Goal: Transaction & Acquisition: Purchase product/service

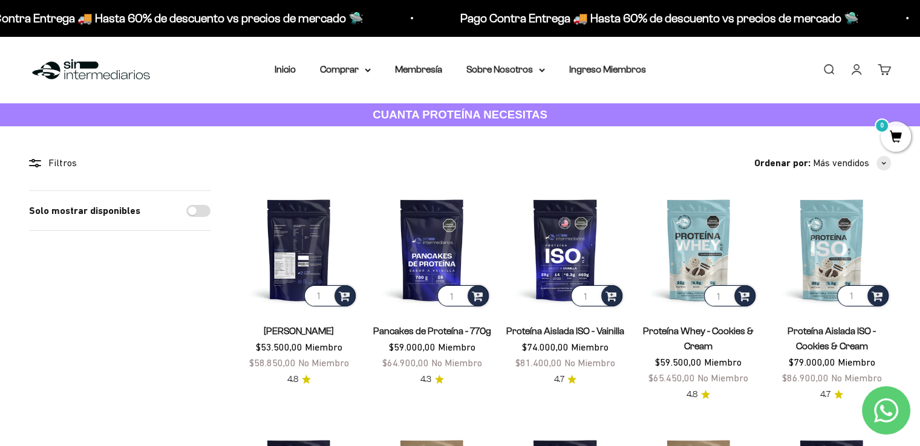
click at [274, 231] on img at bounding box center [299, 250] width 119 height 119
click at [305, 232] on img at bounding box center [299, 250] width 119 height 119
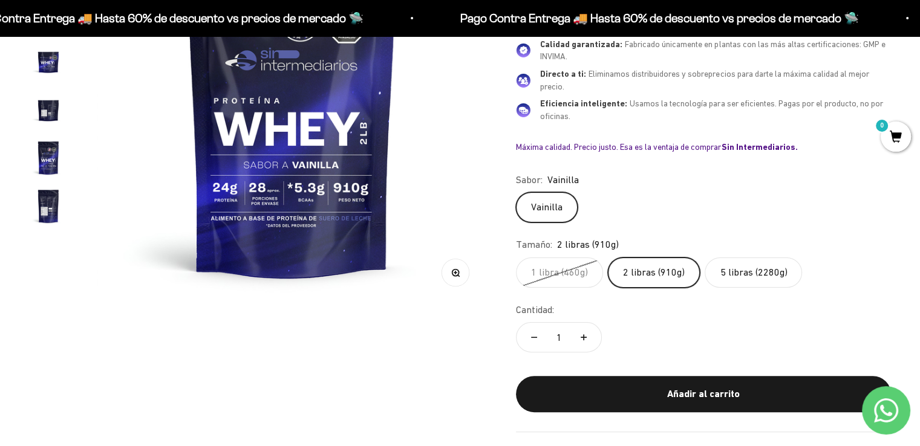
click at [674, 274] on label "2 libras (910g)" at bounding box center [654, 273] width 92 height 30
click at [516, 258] on input "2 libras (910g)" at bounding box center [515, 257] width 1 height 1
click at [622, 396] on div "Añadir al carrito" at bounding box center [703, 395] width 327 height 16
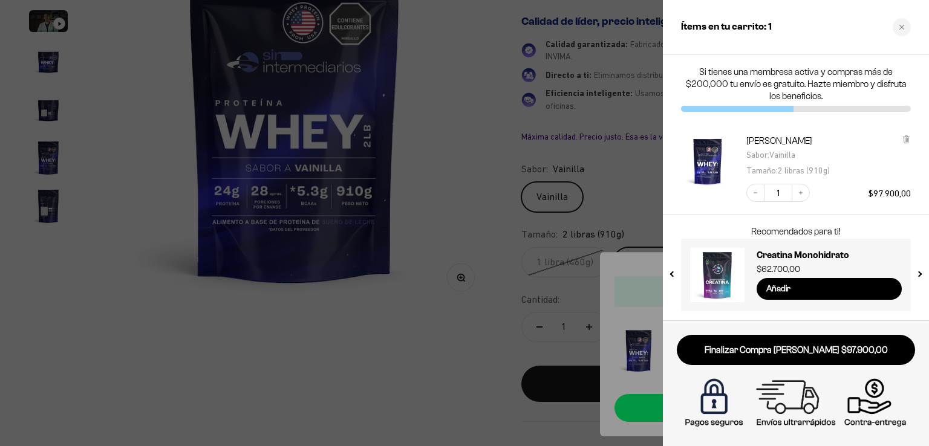
click at [458, 317] on div at bounding box center [464, 223] width 929 height 446
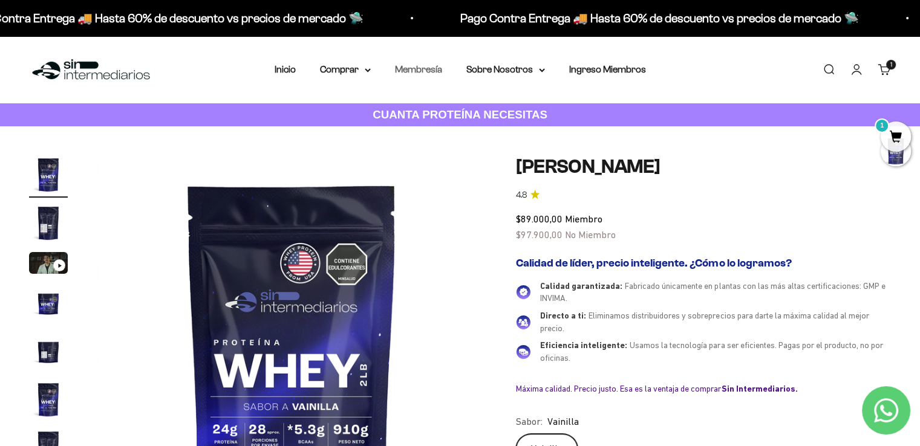
click at [410, 70] on link "Membresía" at bounding box center [418, 69] width 47 height 10
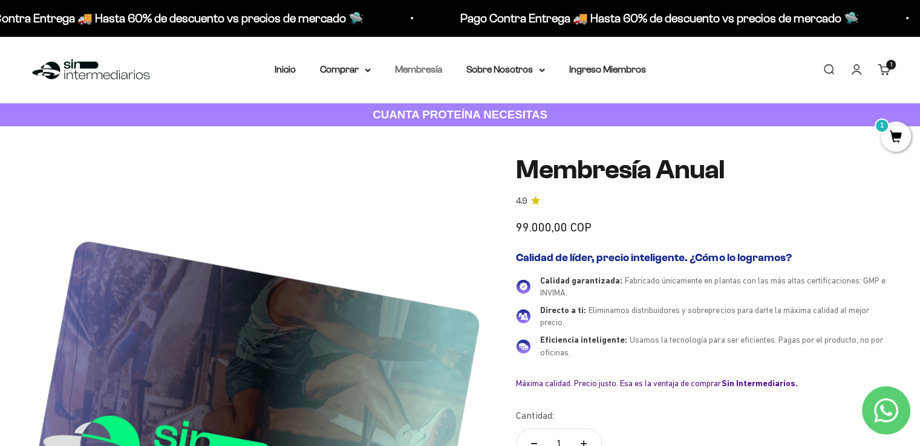
click at [414, 72] on link "Membresía" at bounding box center [418, 69] width 47 height 10
click at [353, 68] on summary "Comprar" at bounding box center [345, 70] width 51 height 16
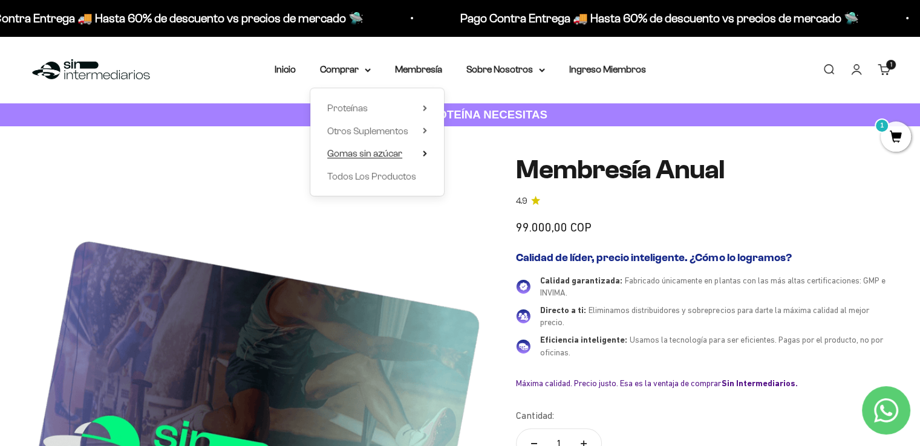
click at [370, 160] on span "Gomas sin azúcar" at bounding box center [364, 154] width 75 height 16
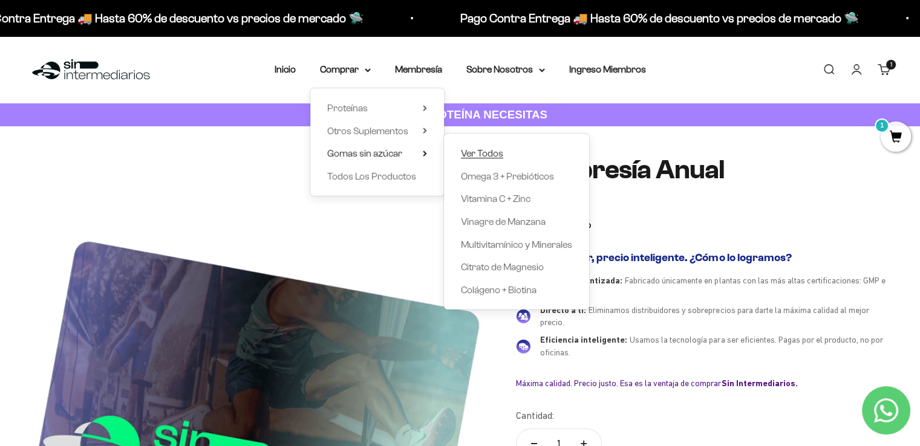
click at [475, 155] on span "Ver Todos" at bounding box center [482, 153] width 42 height 10
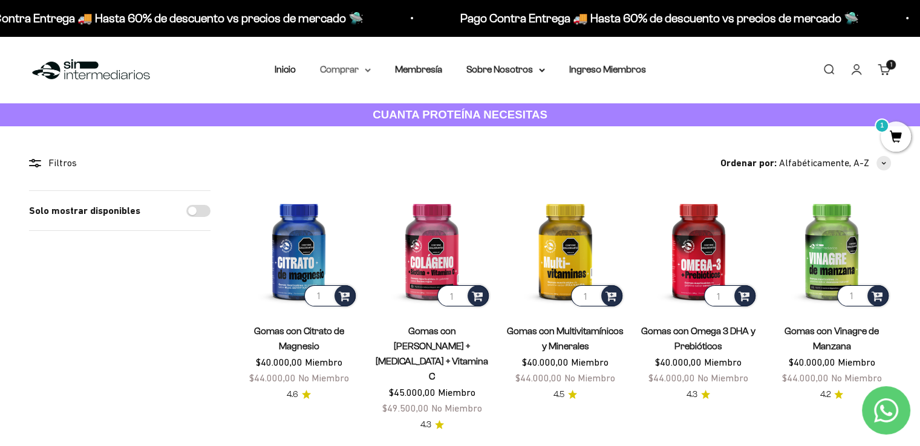
click at [342, 71] on summary "Comprar" at bounding box center [345, 70] width 51 height 16
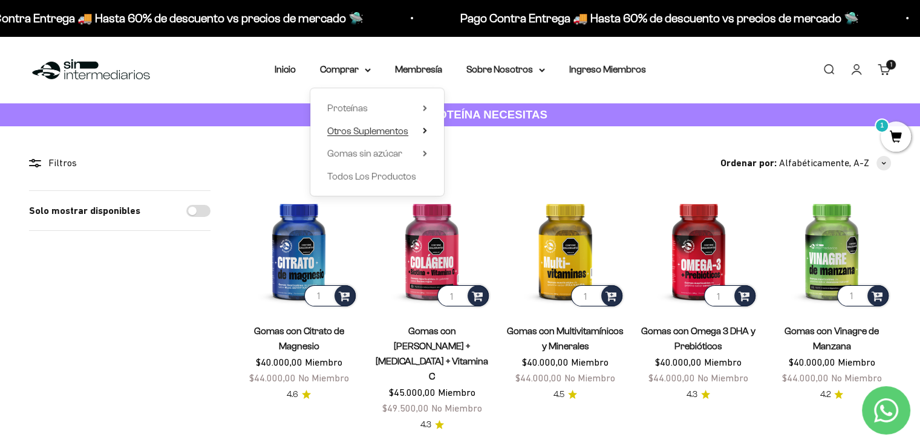
click at [345, 132] on span "Otros Suplementos" at bounding box center [367, 131] width 81 height 10
click at [356, 107] on span "Proteínas" at bounding box center [347, 108] width 41 height 10
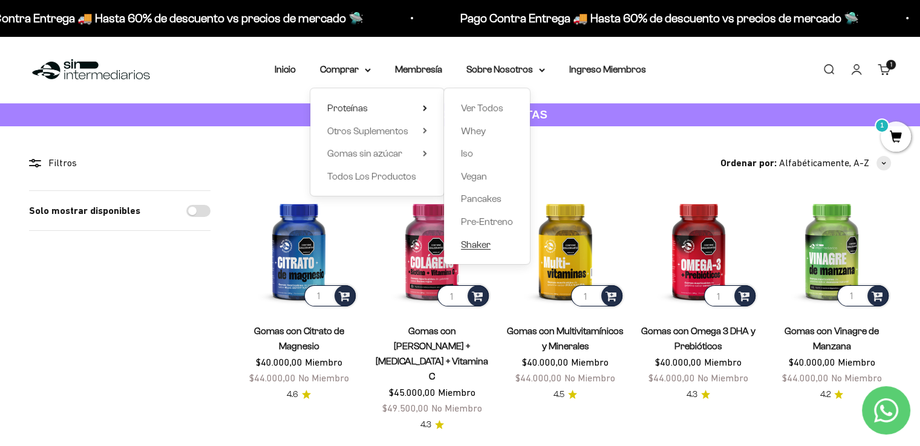
click at [482, 246] on span "Shaker" at bounding box center [476, 245] width 30 height 10
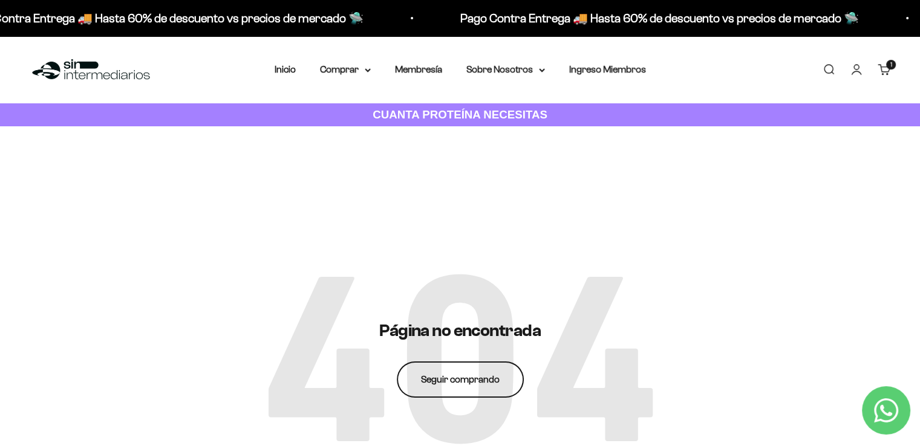
click at [460, 374] on link "Seguir comprando" at bounding box center [460, 380] width 127 height 36
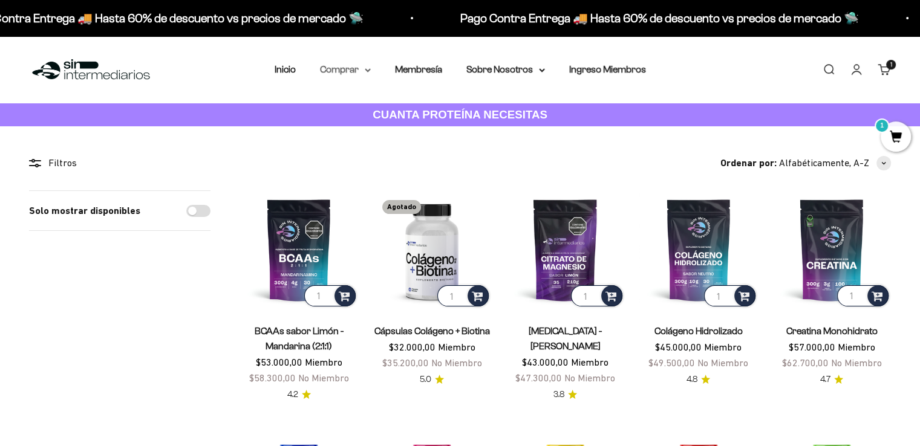
click at [347, 68] on summary "Comprar" at bounding box center [345, 70] width 51 height 16
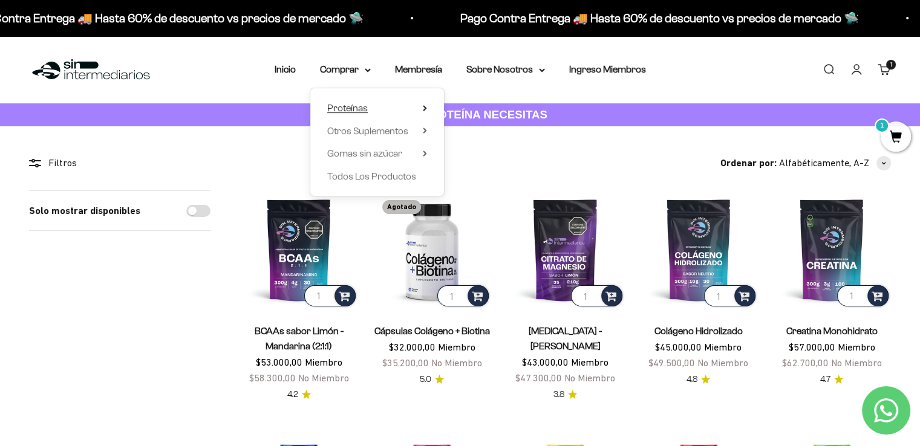
click at [417, 108] on summary "Proteínas" at bounding box center [377, 108] width 100 height 16
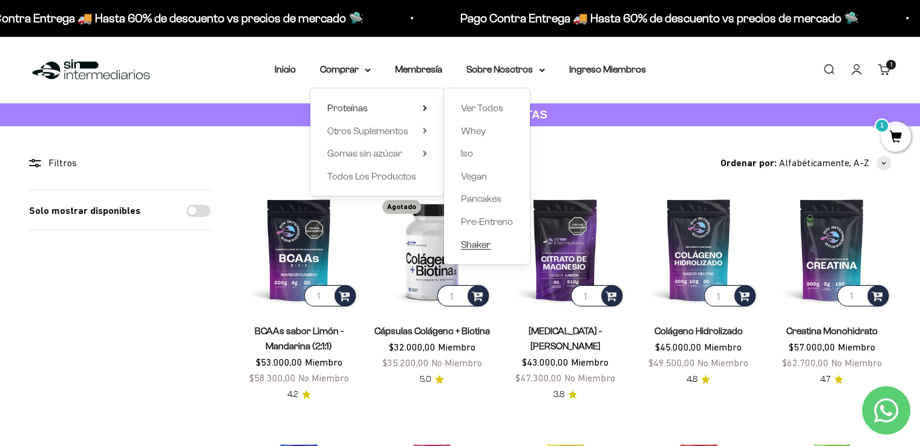
click at [473, 240] on span "Shaker" at bounding box center [476, 245] width 30 height 10
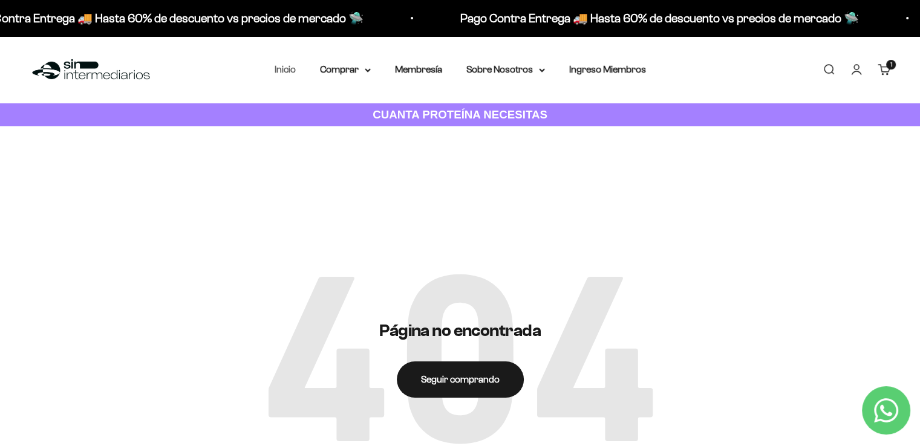
click at [276, 69] on link "Inicio" at bounding box center [285, 69] width 21 height 10
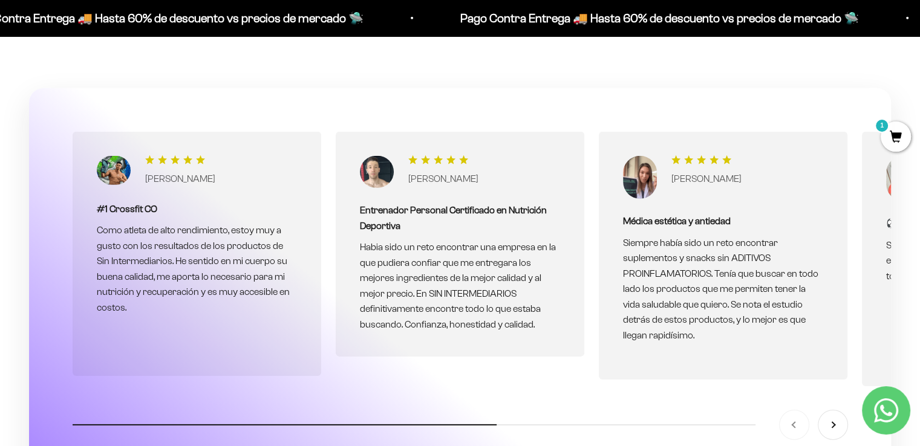
scroll to position [3685, 0]
